Goal: Use online tool/utility

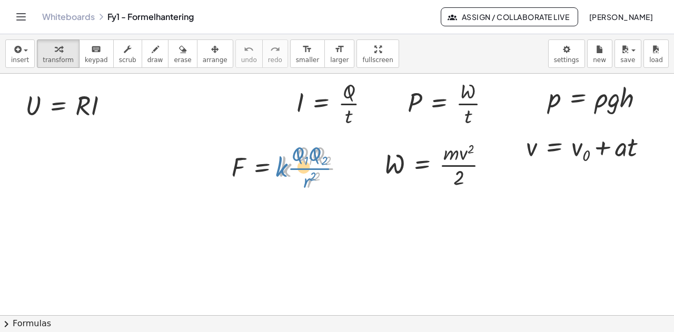
click at [312, 168] on div at bounding box center [293, 166] width 134 height 55
click at [350, 170] on div at bounding box center [349, 168] width 12 height 12
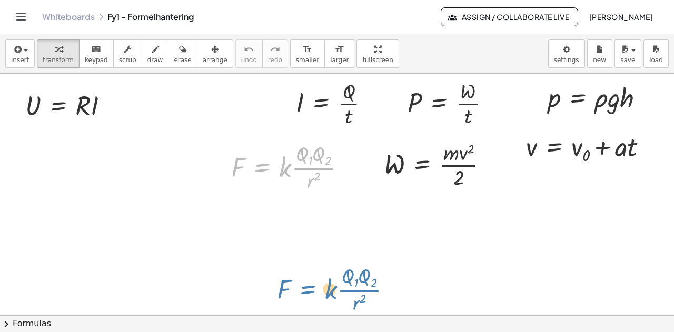
drag, startPoint x: 264, startPoint y: 168, endPoint x: 312, endPoint y: 281, distance: 122.6
click at [310, 287] on div "U = · R · I I = · Q · t P = · W · t p = · ρ · g · h F = · k · · Q 1 · Q 2 · r 2…" at bounding box center [337, 316] width 674 height 485
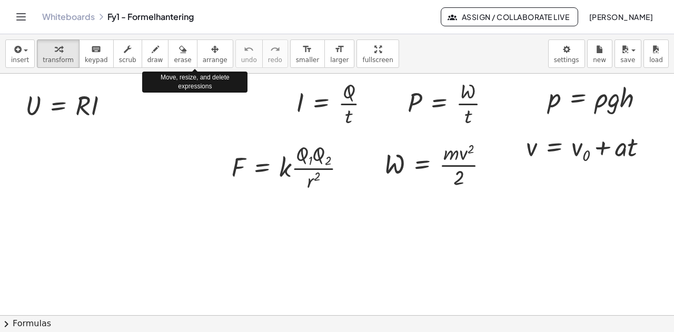
drag, startPoint x: 198, startPoint y: 52, endPoint x: 254, endPoint y: 111, distance: 81.9
click at [203, 52] on div "button" at bounding box center [215, 49] width 25 height 13
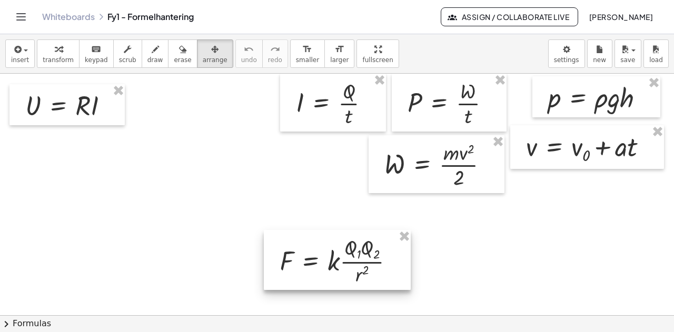
drag, startPoint x: 342, startPoint y: 196, endPoint x: 378, endPoint y: 262, distance: 74.9
click at [378, 262] on div at bounding box center [337, 260] width 147 height 60
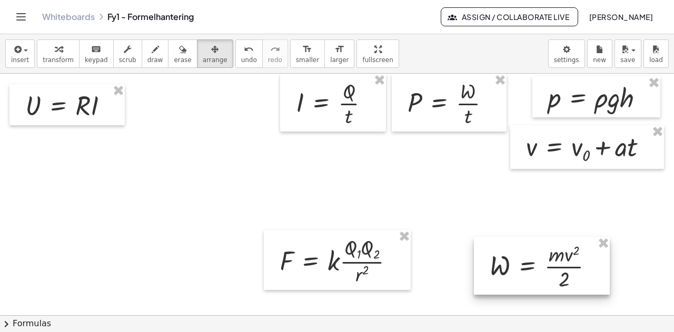
drag, startPoint x: 436, startPoint y: 175, endPoint x: 549, endPoint y: 279, distance: 153.5
click at [549, 279] on div at bounding box center [542, 266] width 136 height 58
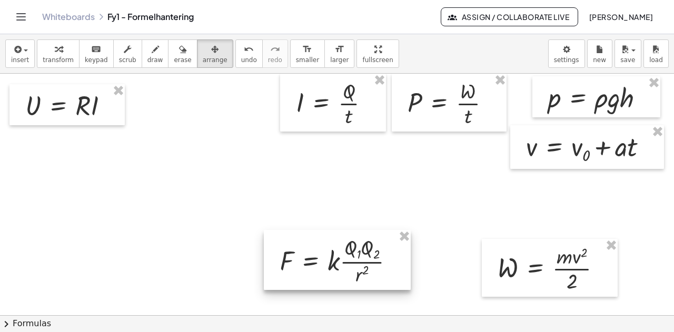
drag, startPoint x: 364, startPoint y: 264, endPoint x: 405, endPoint y: 269, distance: 41.9
click at [404, 271] on div at bounding box center [337, 260] width 147 height 60
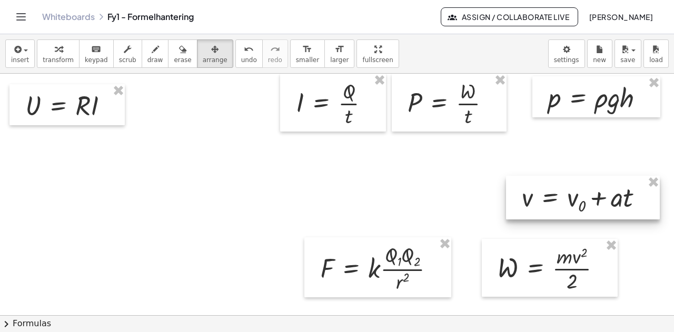
drag, startPoint x: 600, startPoint y: 197, endPoint x: 557, endPoint y: 154, distance: 61.1
click at [599, 203] on div at bounding box center [583, 198] width 154 height 44
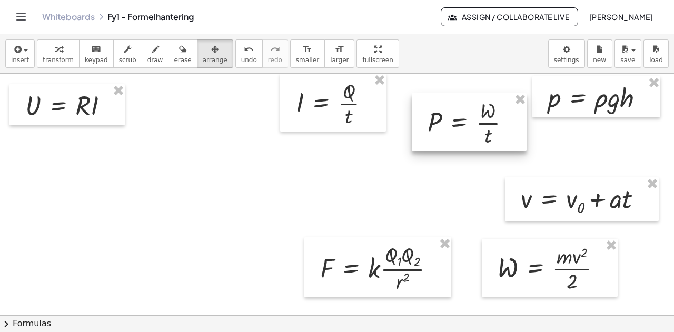
drag, startPoint x: 475, startPoint y: 126, endPoint x: 377, endPoint y: 123, distance: 98.0
click at [490, 125] on div at bounding box center [469, 122] width 115 height 58
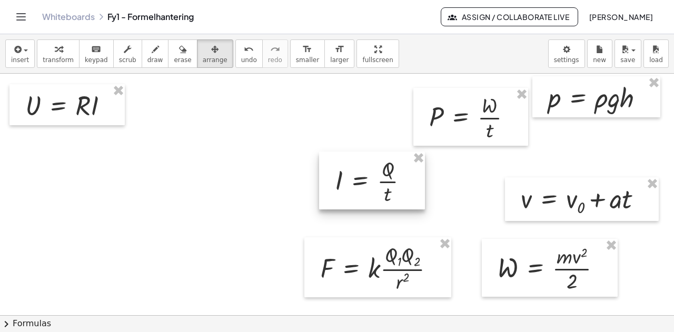
drag, startPoint x: 343, startPoint y: 112, endPoint x: 382, endPoint y: 165, distance: 65.5
click at [392, 175] on div at bounding box center [372, 181] width 106 height 58
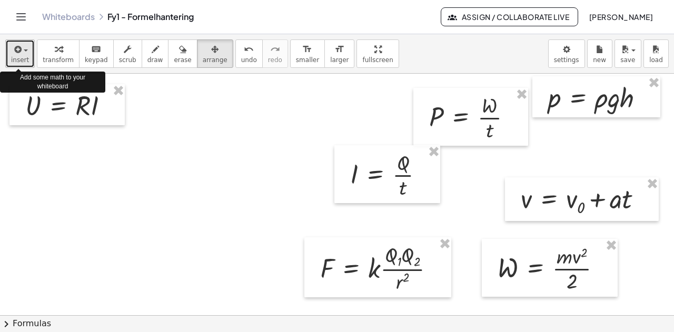
click at [19, 50] on icon "button" at bounding box center [16, 49] width 9 height 13
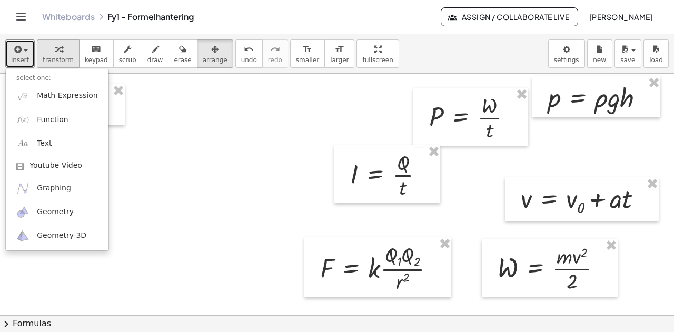
click at [55, 54] on icon "button" at bounding box center [58, 49] width 7 height 13
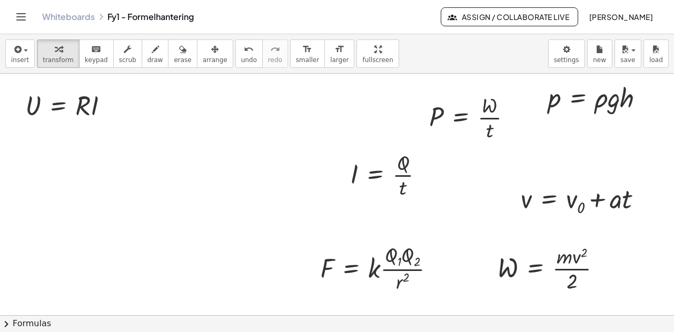
click at [402, 56] on div "insert select one: Math Expression Function Text Youtube Video Graphing Geometr…" at bounding box center [337, 53] width 674 height 39
